Goal: Find specific page/section: Find specific page/section

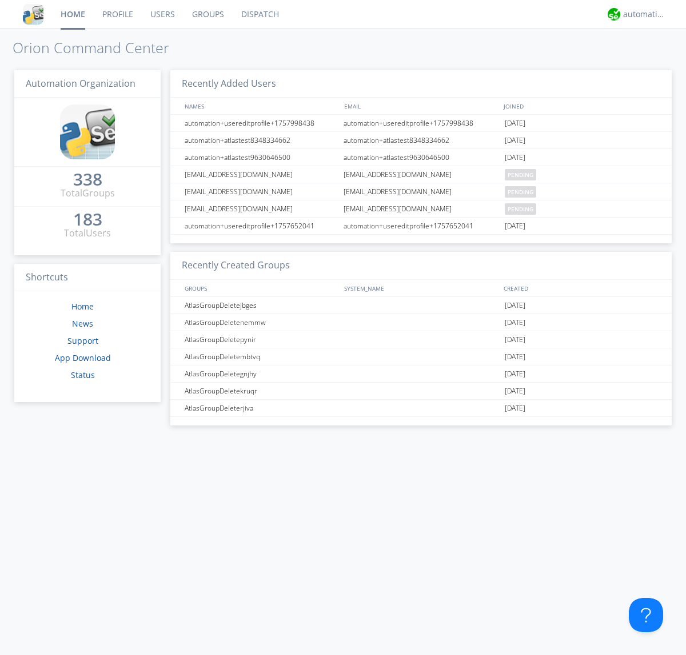
click at [259, 14] on link "Dispatch" at bounding box center [260, 14] width 55 height 29
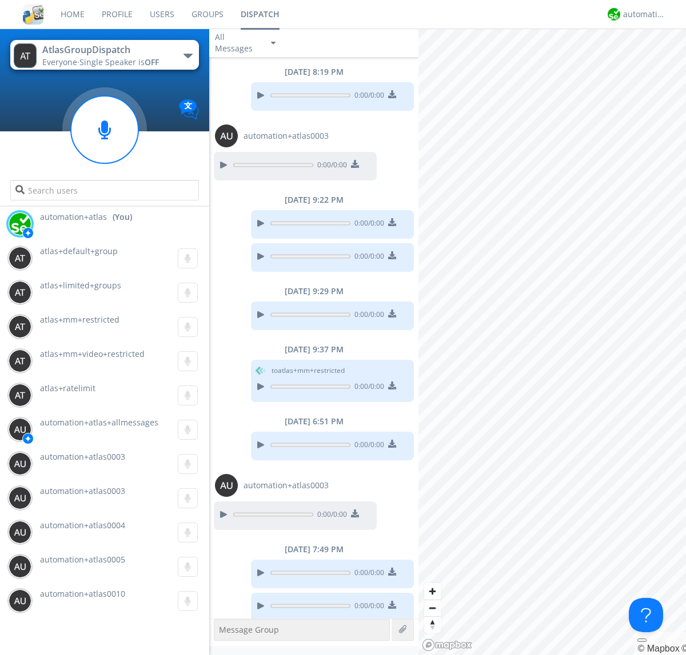
scroll to position [7, 0]
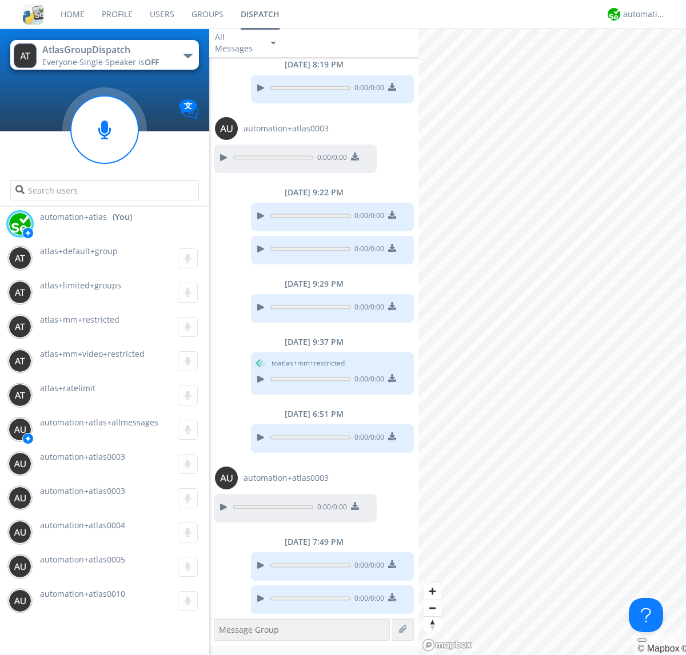
click at [187, 55] on div "button" at bounding box center [187, 56] width 9 height 5
click at [0, 0] on span "[PERSON_NAME]" at bounding box center [0, 0] width 0 height 0
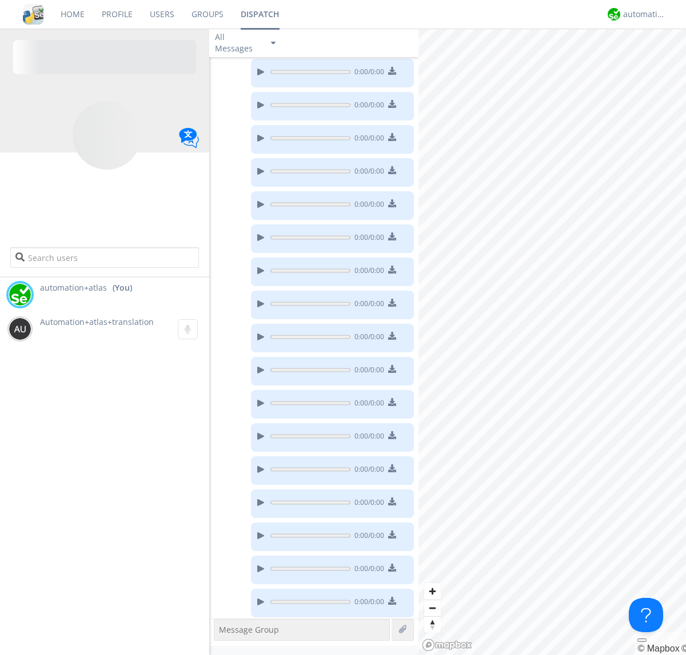
scroll to position [161, 0]
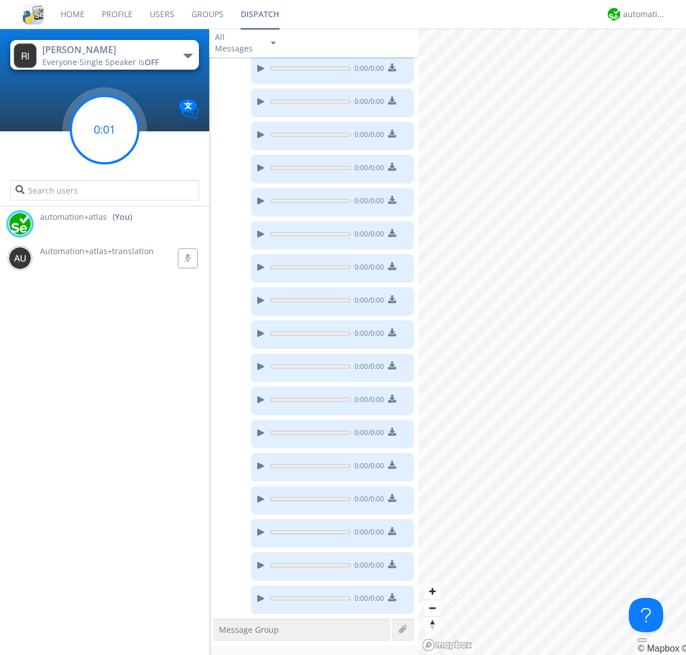
click at [105, 130] on g at bounding box center [104, 129] width 67 height 67
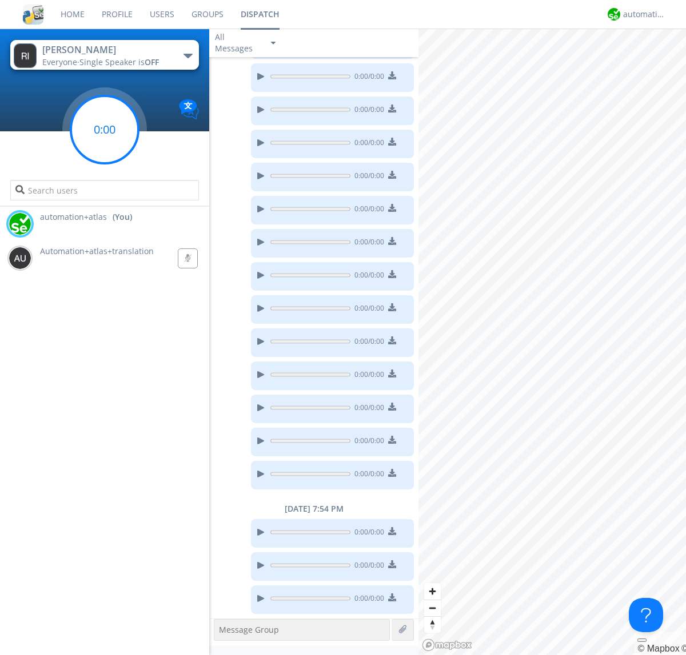
scroll to position [318, 0]
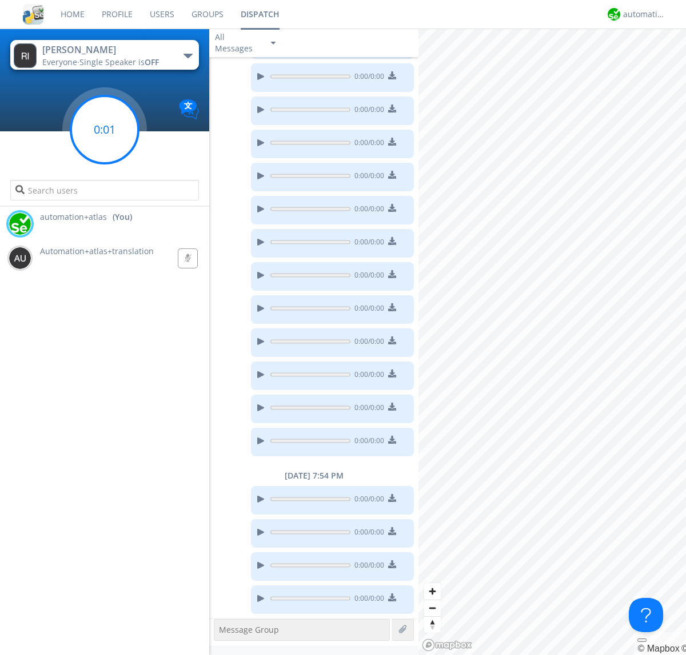
click at [105, 130] on g at bounding box center [104, 129] width 67 height 67
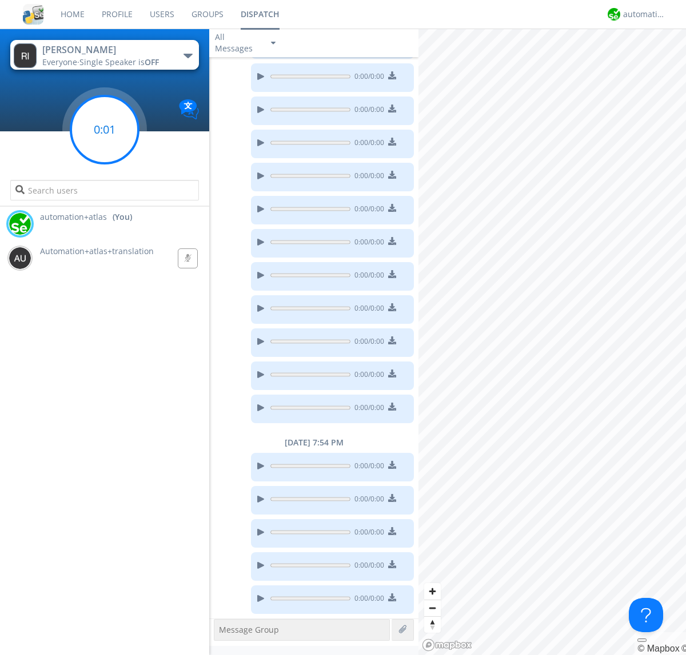
click at [105, 130] on g at bounding box center [104, 129] width 67 height 67
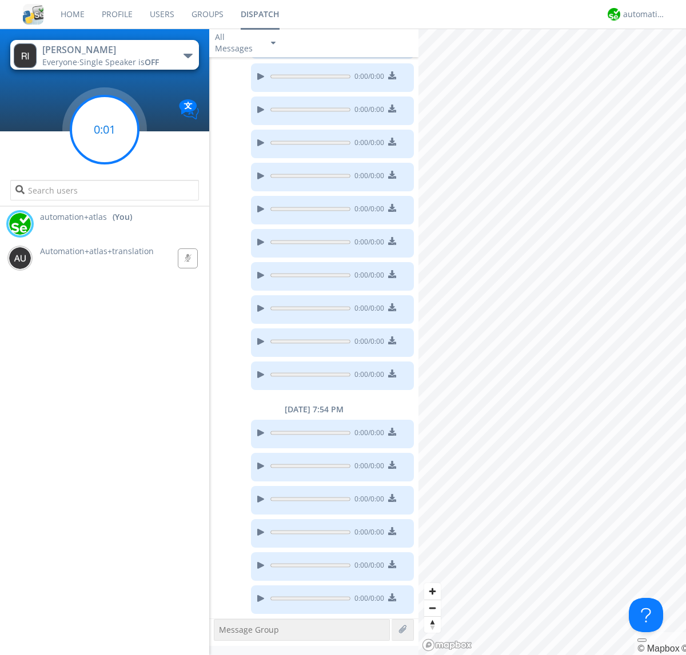
click at [105, 130] on g at bounding box center [104, 129] width 67 height 67
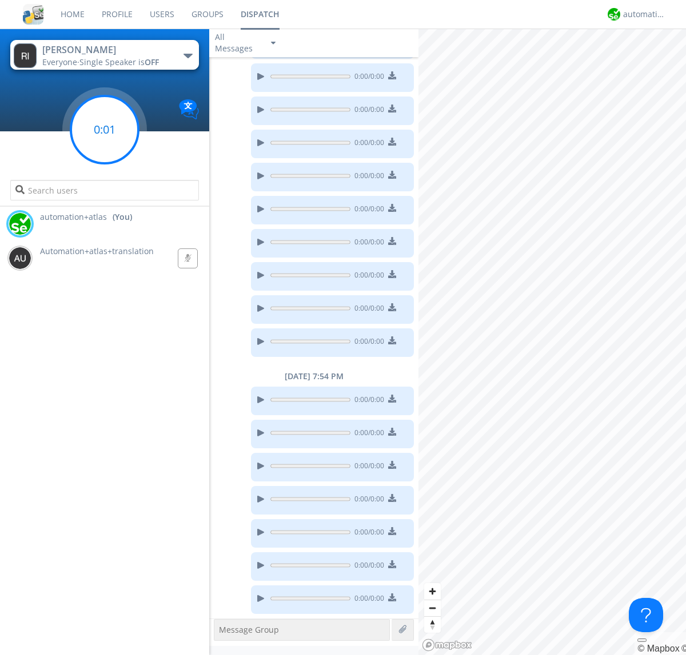
click at [105, 130] on g at bounding box center [104, 129] width 67 height 67
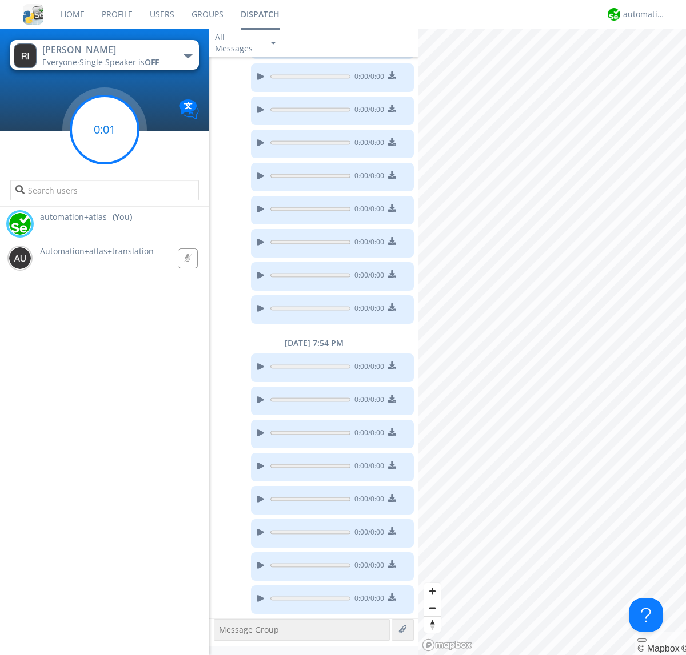
click at [105, 130] on g at bounding box center [104, 129] width 67 height 67
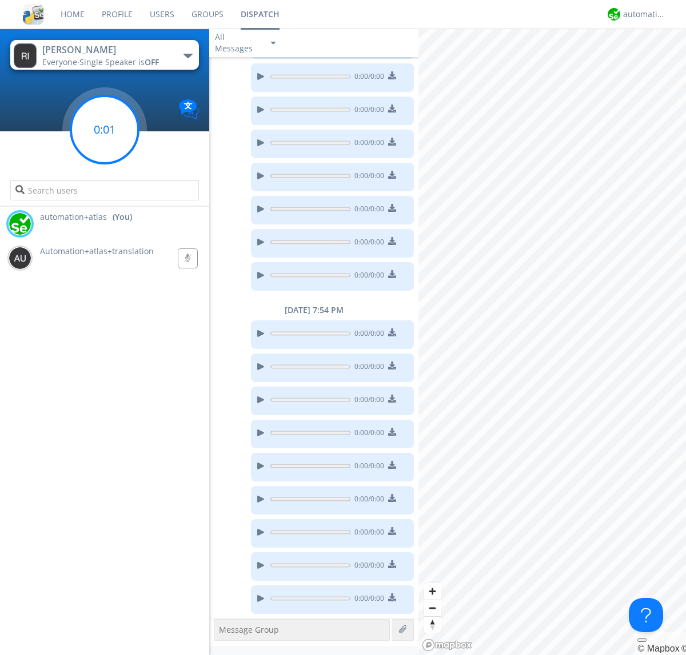
click at [105, 130] on g at bounding box center [104, 129] width 67 height 67
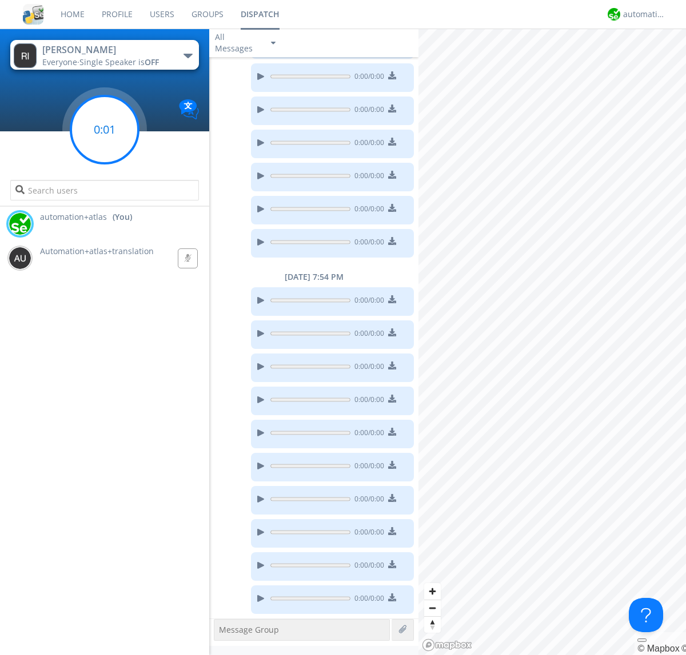
click at [105, 130] on g at bounding box center [104, 129] width 67 height 67
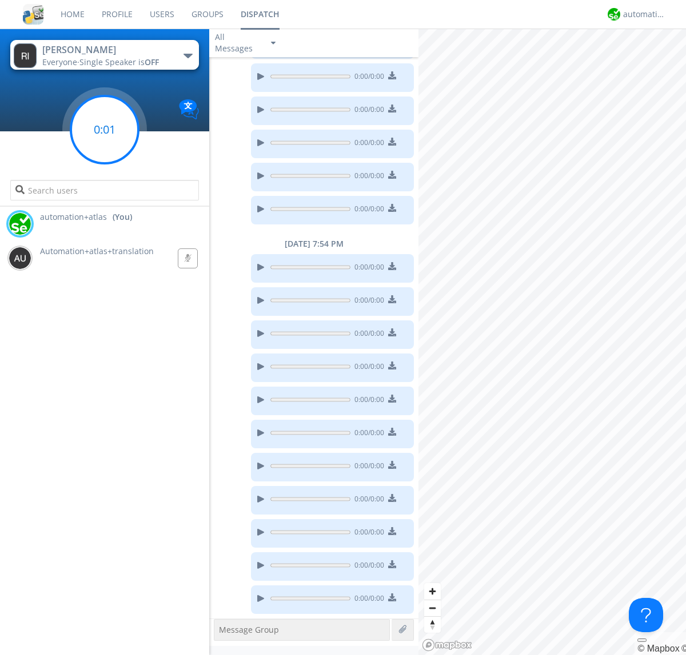
click at [105, 130] on g at bounding box center [104, 129] width 67 height 67
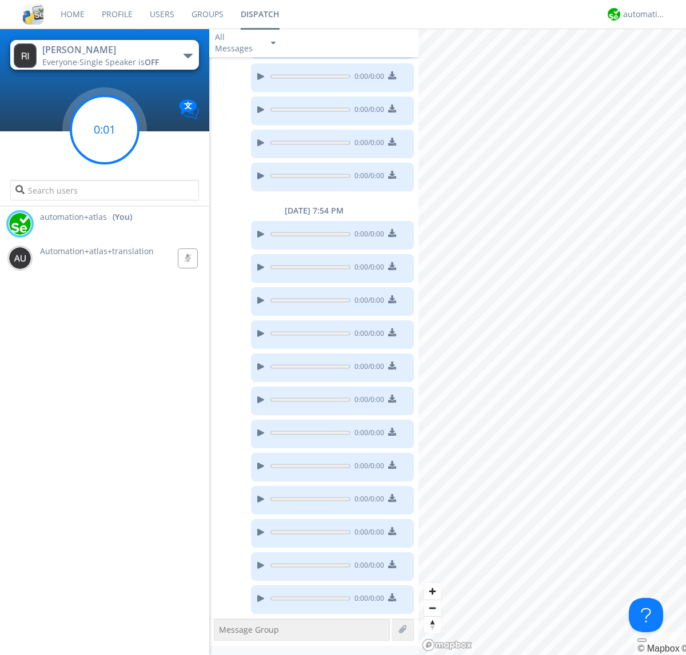
click at [105, 130] on g at bounding box center [104, 129] width 67 height 67
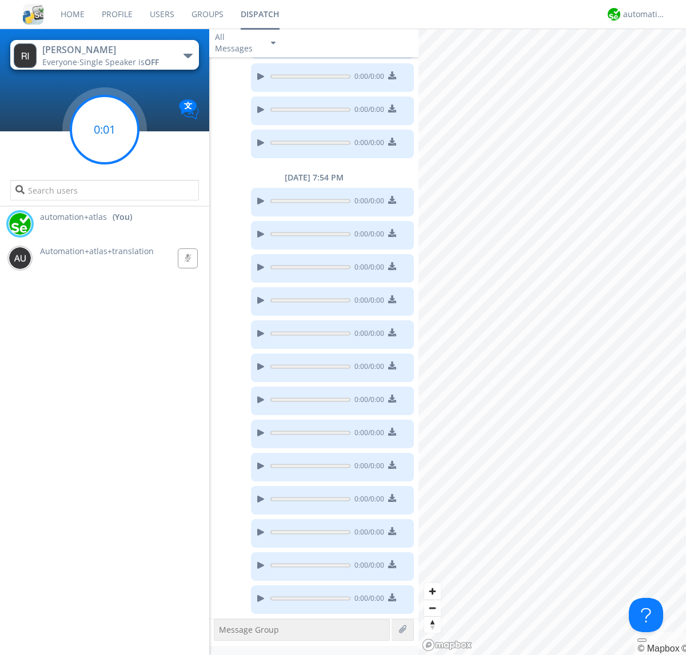
click at [105, 130] on g at bounding box center [104, 129] width 67 height 67
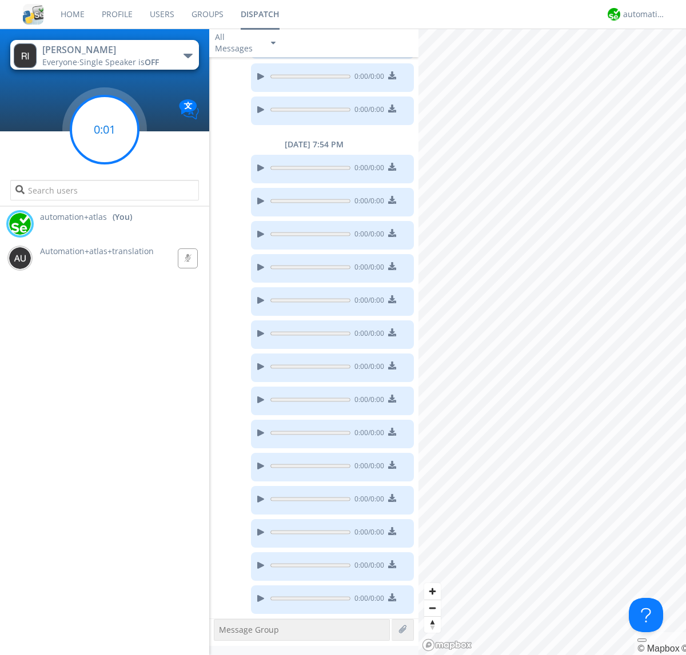
click at [105, 130] on g at bounding box center [104, 129] width 67 height 67
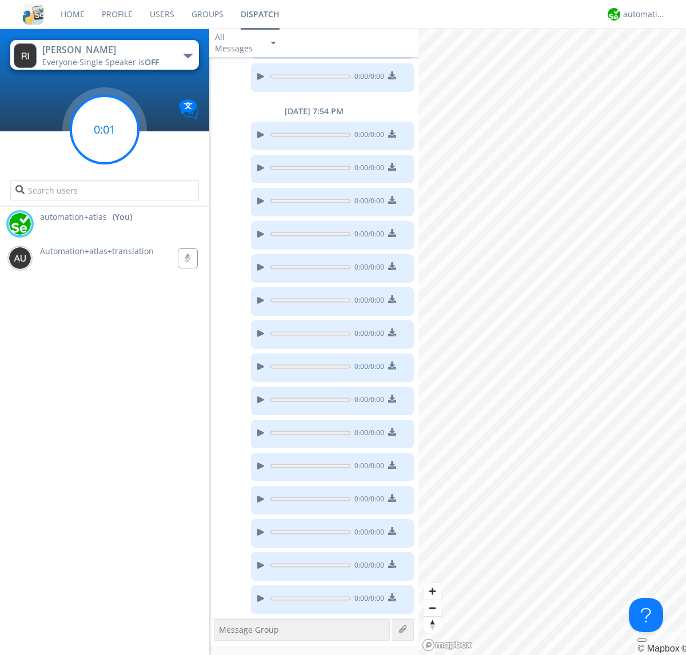
click at [105, 130] on g at bounding box center [104, 129] width 67 height 67
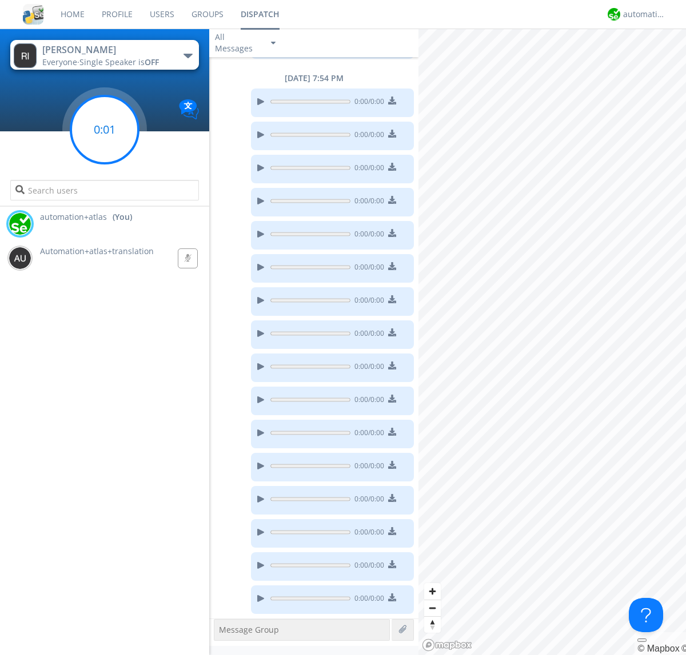
click at [105, 130] on g at bounding box center [104, 129] width 67 height 67
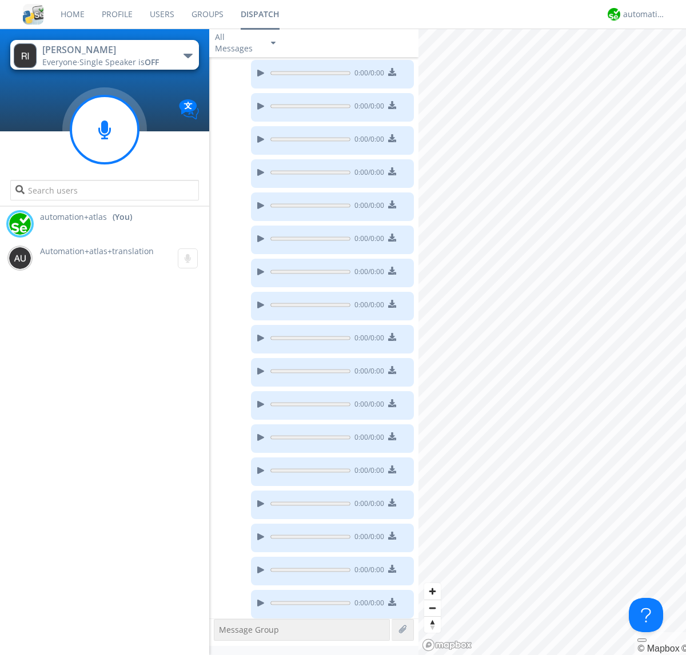
scroll to position [815, 0]
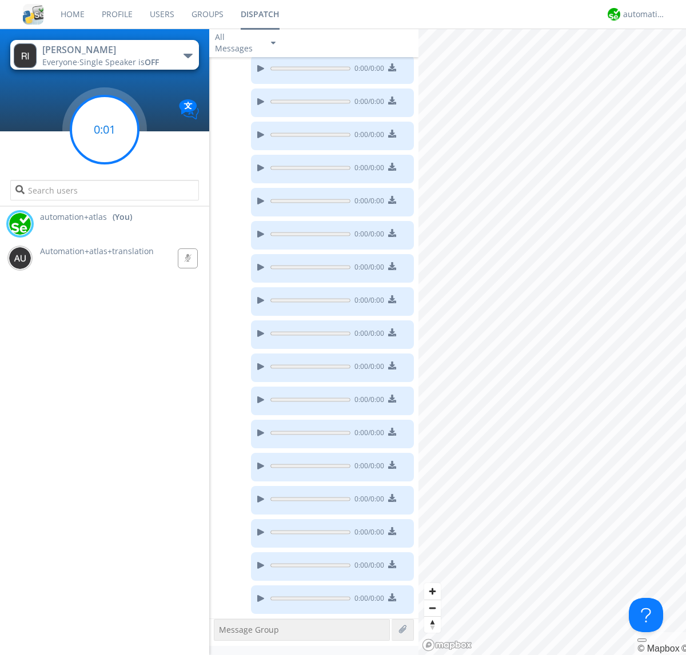
click at [105, 130] on g at bounding box center [104, 129] width 67 height 67
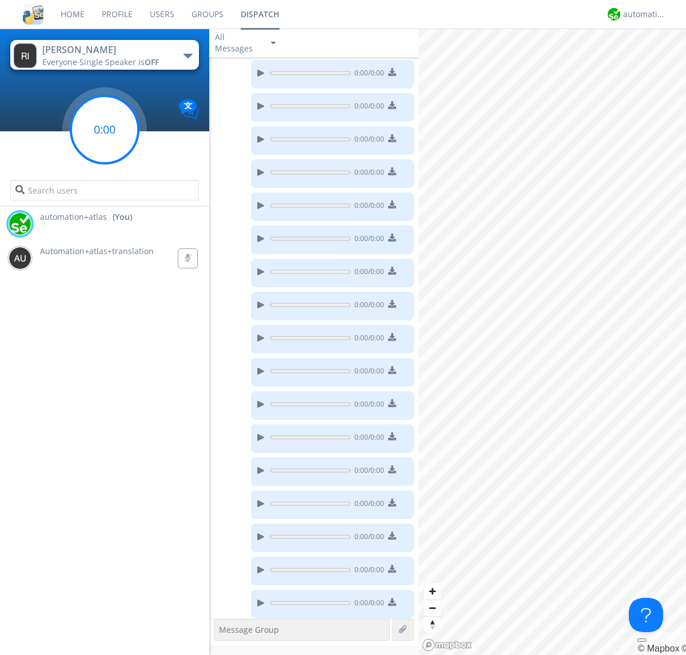
scroll to position [849, 0]
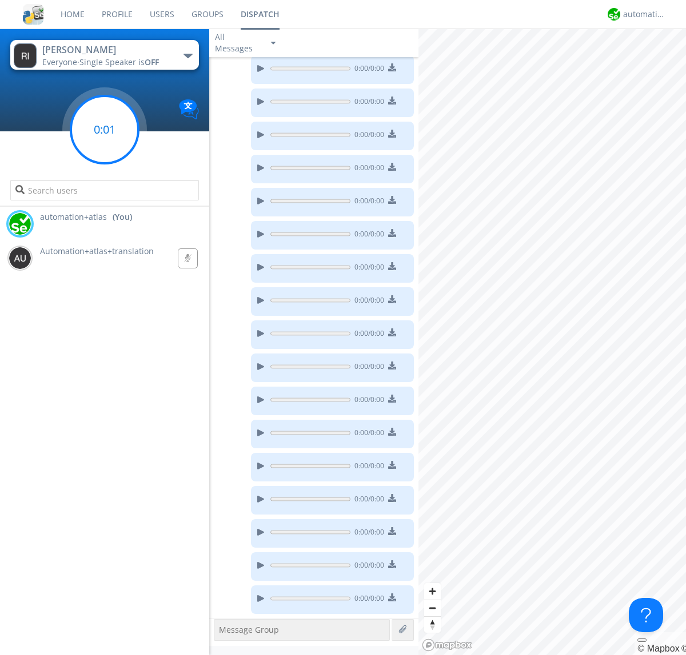
click at [105, 130] on g at bounding box center [104, 129] width 67 height 67
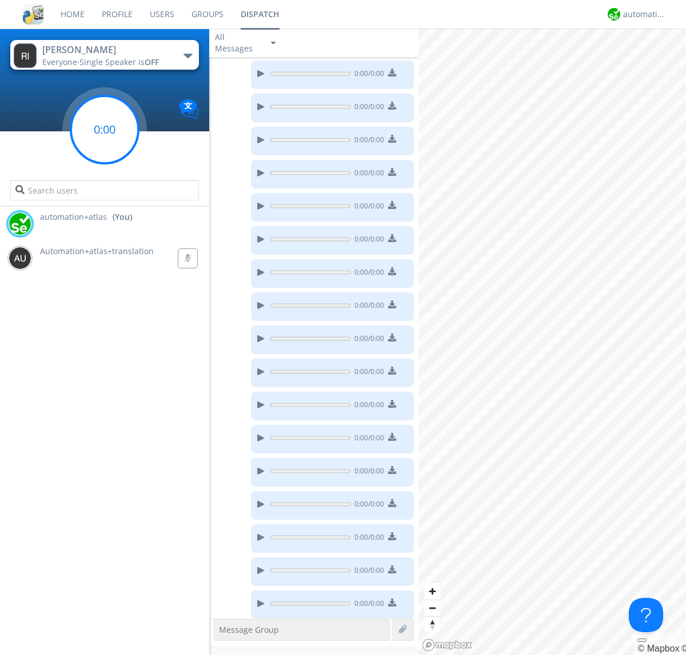
scroll to position [915, 0]
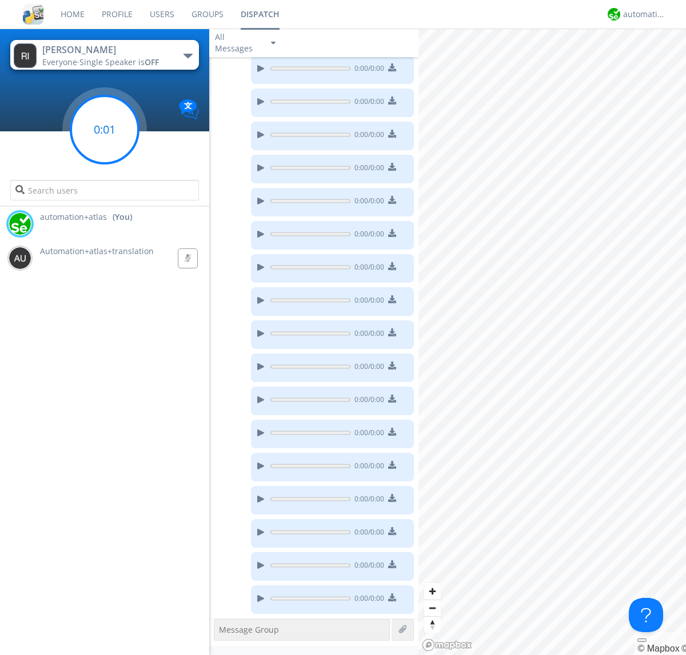
click at [105, 130] on g at bounding box center [104, 129] width 67 height 67
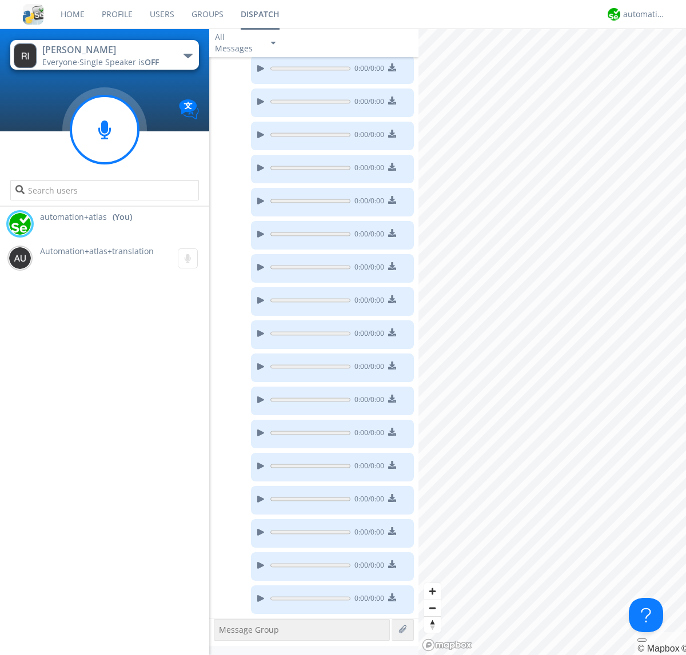
scroll to position [1014, 0]
click at [105, 130] on g at bounding box center [104, 129] width 67 height 67
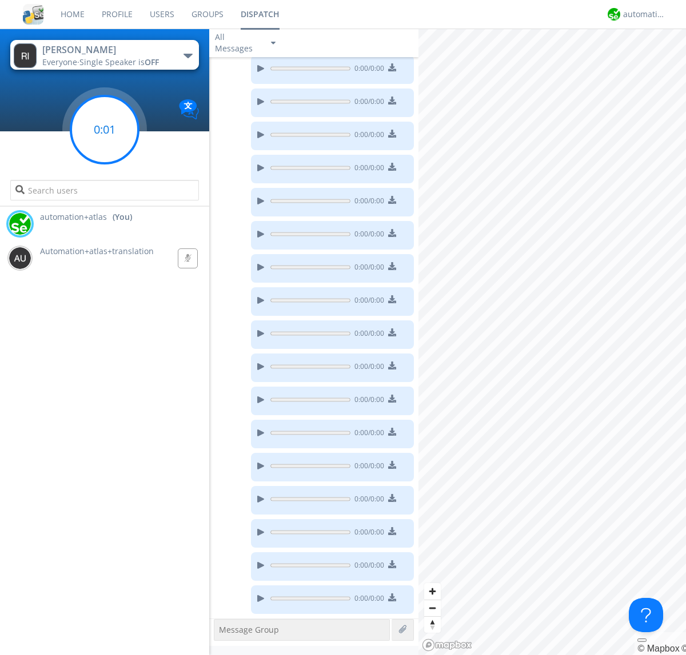
click at [105, 130] on g at bounding box center [104, 129] width 67 height 67
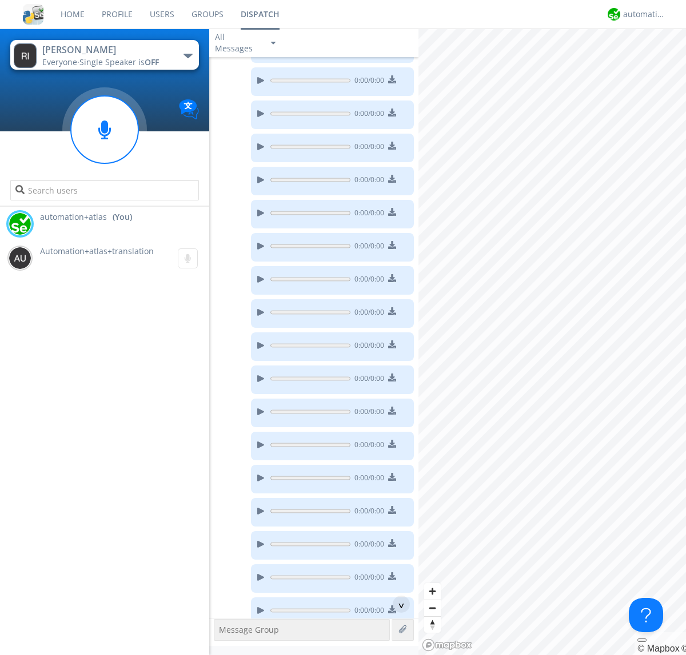
click at [311, 63] on div "0:00 / 0:00" at bounding box center [332, 48] width 163 height 29
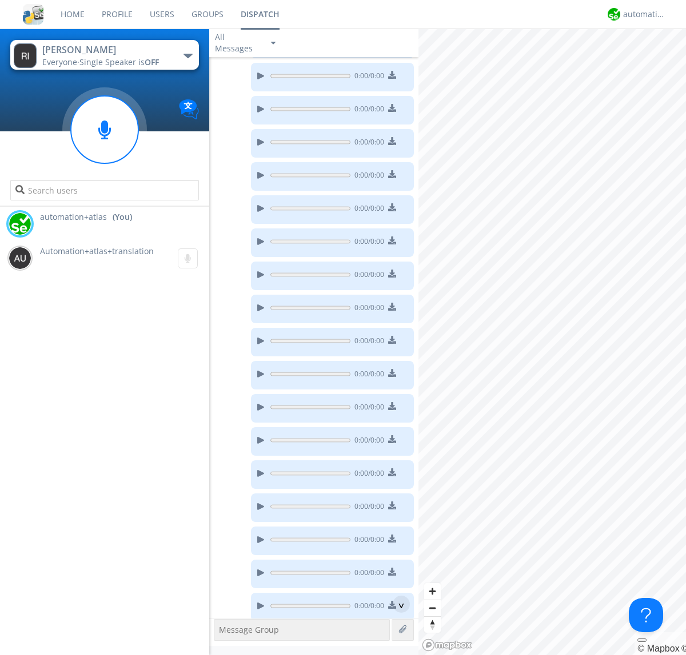
scroll to position [1180, 0]
